Goal: Navigation & Orientation: Go to known website

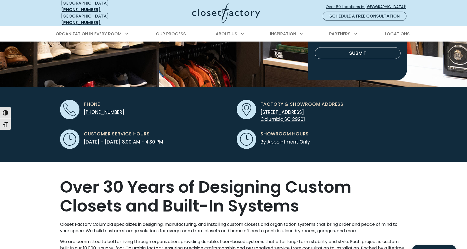
scroll to position [156, 0]
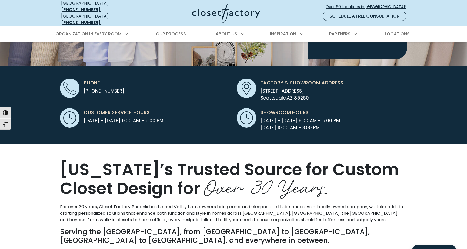
scroll to position [146, 0]
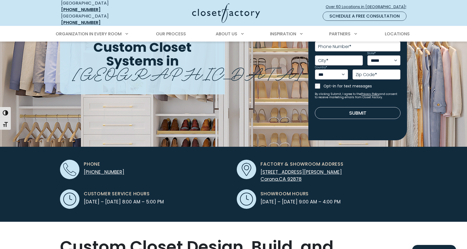
scroll to position [88, 0]
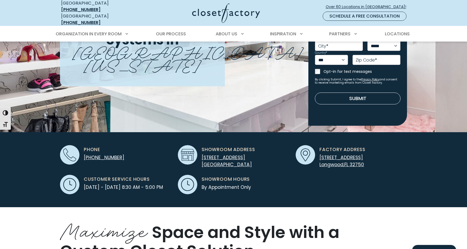
scroll to position [85, 0]
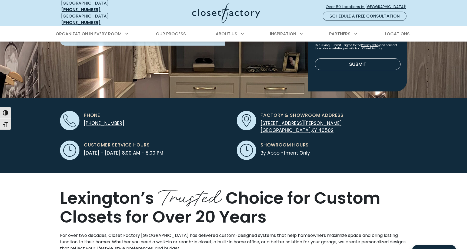
scroll to position [133, 0]
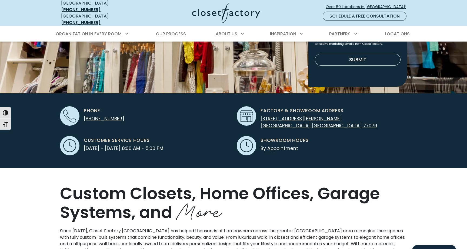
scroll to position [132, 0]
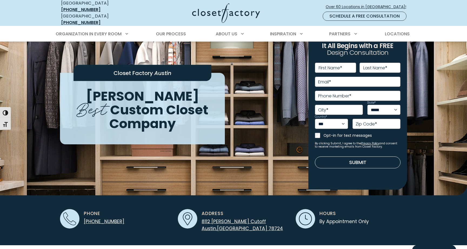
scroll to position [20, 0]
